Goal: Task Accomplishment & Management: Complete application form

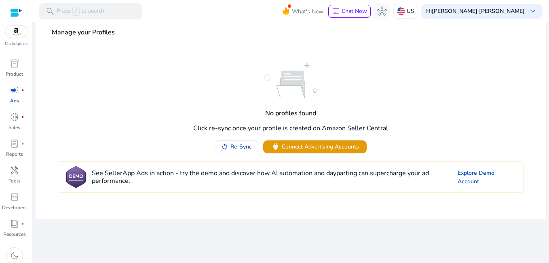
click at [18, 46] on p "Marketplace" at bounding box center [16, 44] width 23 height 6
click at [17, 36] on img at bounding box center [16, 31] width 22 height 12
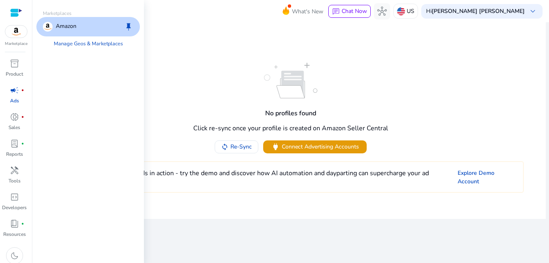
click at [79, 23] on div "Amazon keep" at bounding box center [87, 26] width 103 height 19
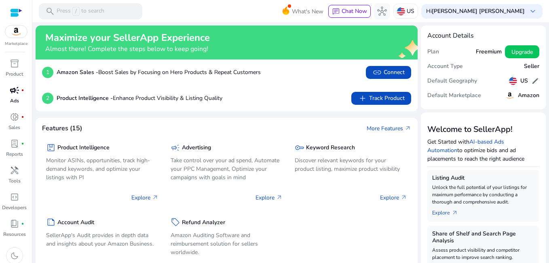
click at [22, 97] on link "campaign fiber_manual_record Ads" at bounding box center [14, 97] width 29 height 27
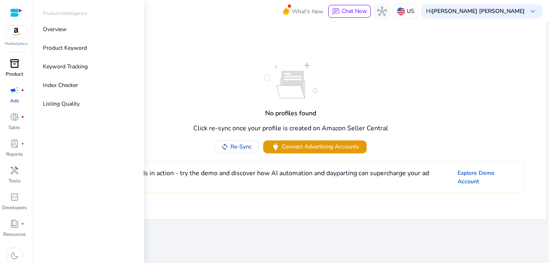
click at [12, 73] on p "Product" at bounding box center [14, 73] width 17 height 7
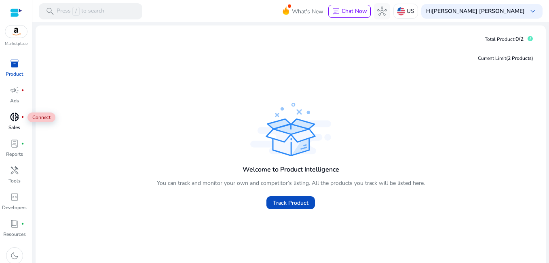
click at [20, 117] on div "donut_small fiber_manual_record" at bounding box center [14, 116] width 23 height 13
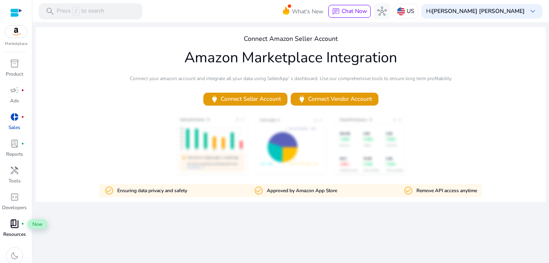
scroll to position [4, 0]
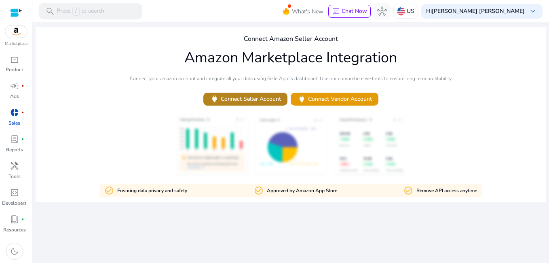
click at [262, 100] on span "power Connect Seller Account" at bounding box center [245, 98] width 71 height 9
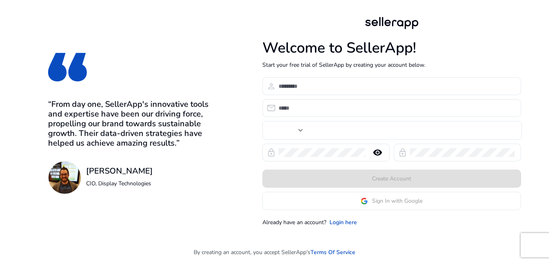
type input "***"
